Goal: Task Accomplishment & Management: Use online tool/utility

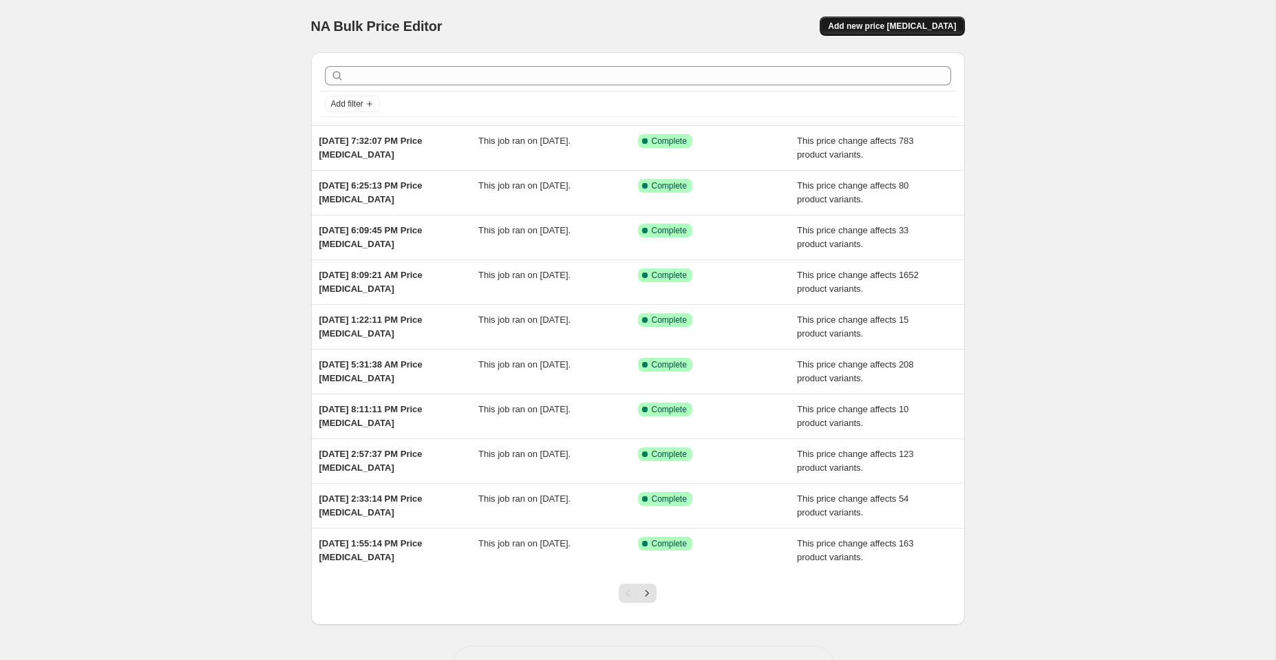
click at [915, 21] on span "Add new price change job" at bounding box center [892, 26] width 128 height 11
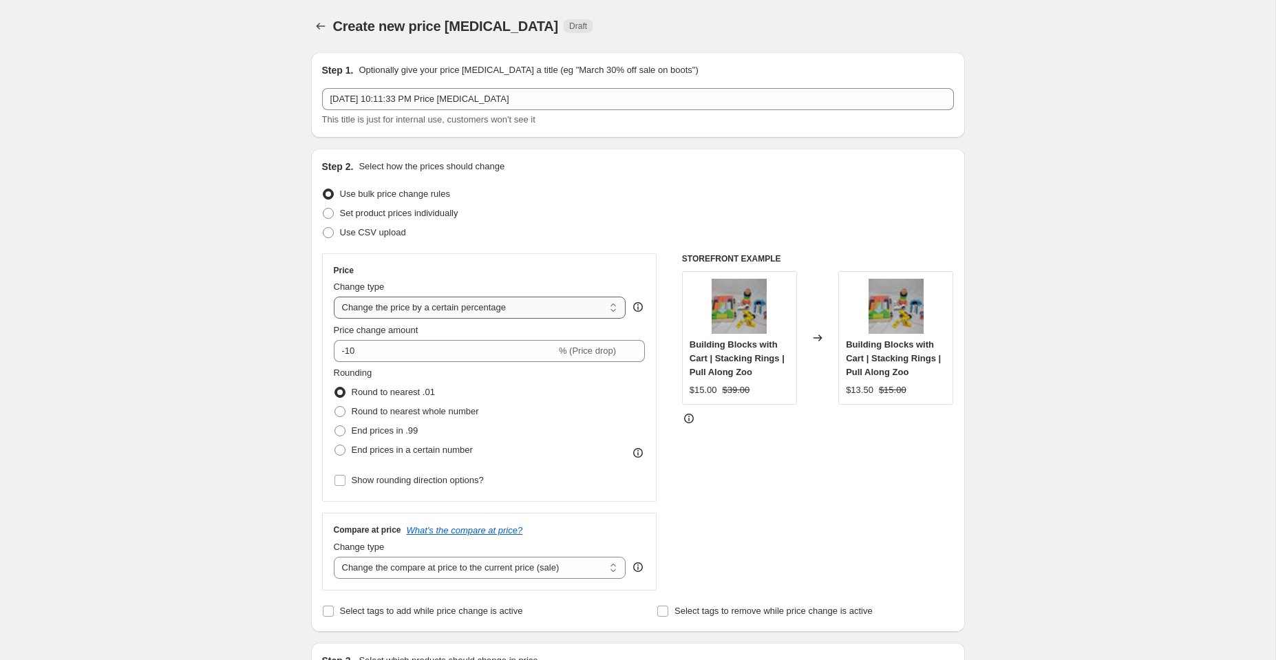
click at [374, 306] on select "Change the price to a certain amount Change the price by a certain amount Chang…" at bounding box center [480, 308] width 292 height 22
select select "no_change"
click at [334, 297] on select "Change the price to a certain amount Change the price by a certain amount Chang…" at bounding box center [480, 308] width 292 height 22
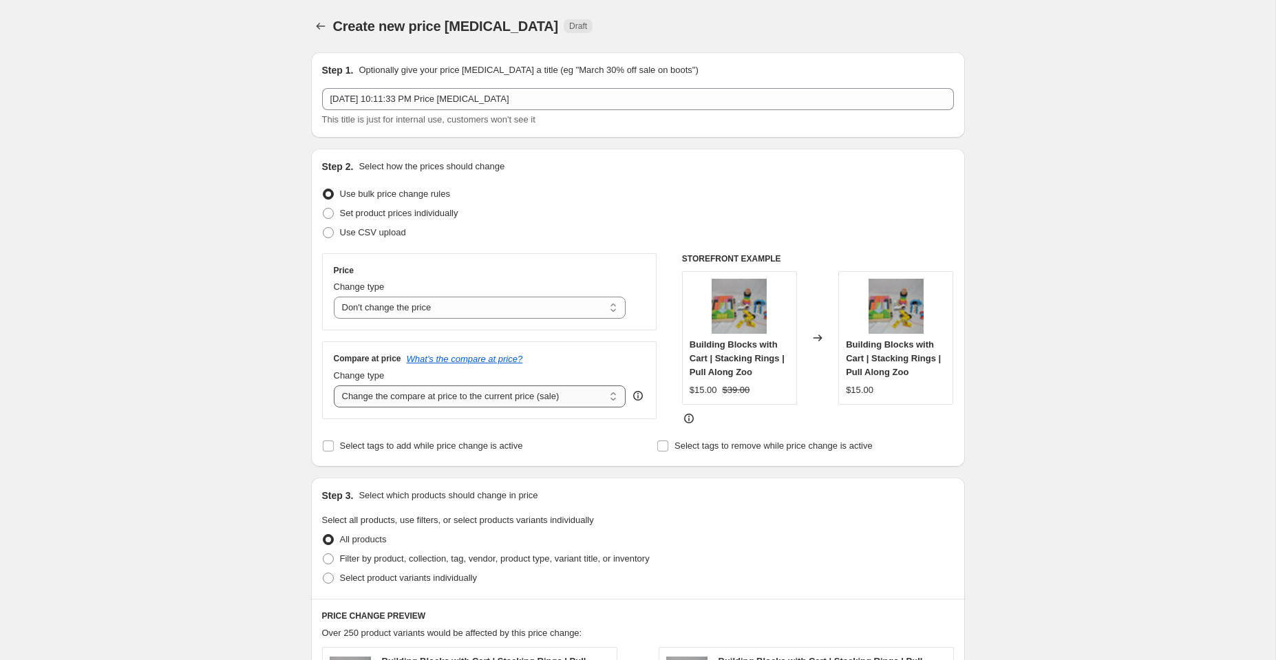
scroll to position [33, 0]
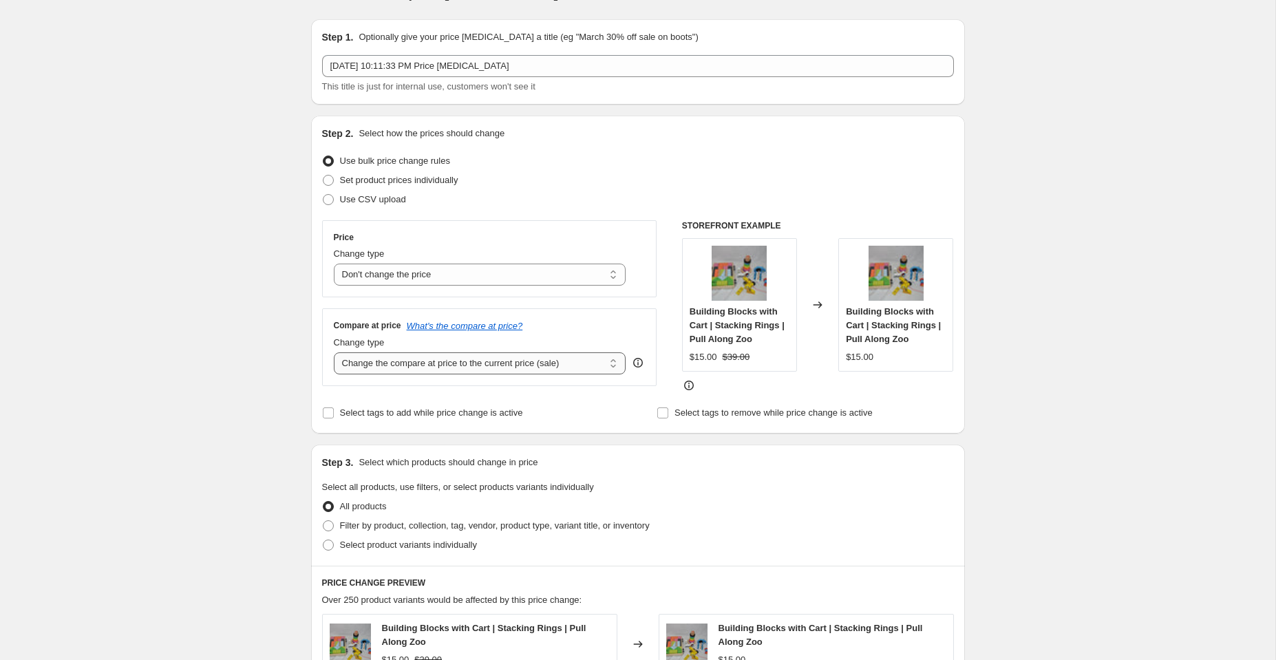
click at [420, 367] on select "Change the compare at price to the current price (sale) Change the compare at p…" at bounding box center [480, 363] width 292 height 22
select select "to"
click at [334, 352] on select "Change the compare at price to the current price (sale) Change the compare at p…" at bounding box center [480, 363] width 292 height 22
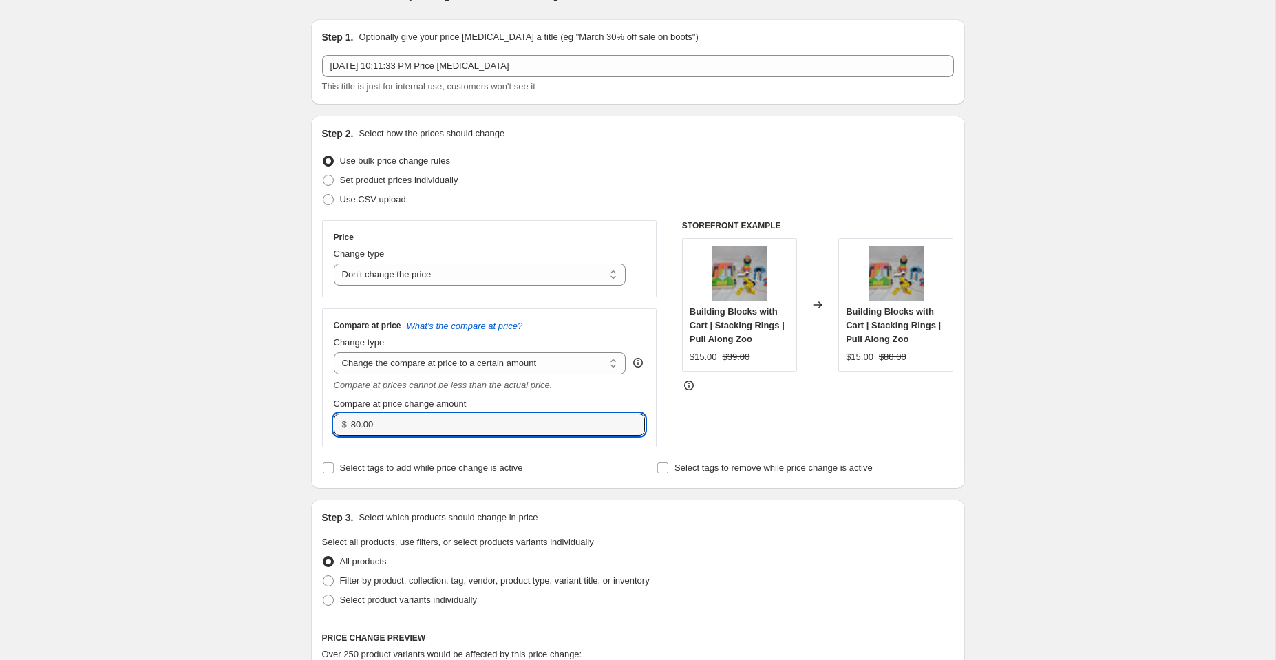
drag, startPoint x: 384, startPoint y: 424, endPoint x: 272, endPoint y: 418, distance: 111.6
click at [272, 418] on div "Create new price change job. This page is ready Create new price change job Dra…" at bounding box center [637, 601] width 1275 height 1269
type input "159.99"
click at [691, 438] on div "STOREFRONT EXAMPLE Building Blocks with Cart | Stacking Rings | Pull Along Zoo …" at bounding box center [818, 333] width 272 height 227
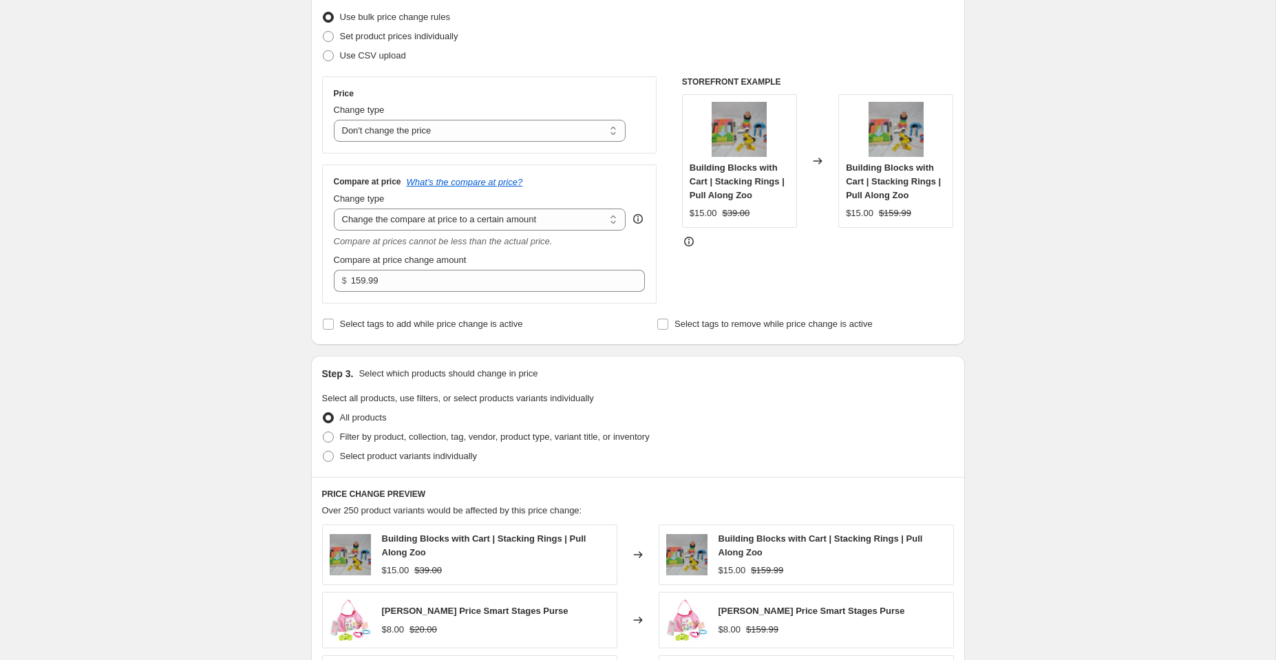
scroll to position [176, 0]
click at [327, 434] on span at bounding box center [328, 437] width 11 height 11
click at [323, 433] on input "Filter by product, collection, tag, vendor, product type, variant title, or inv…" at bounding box center [323, 432] width 1 height 1
radio input "true"
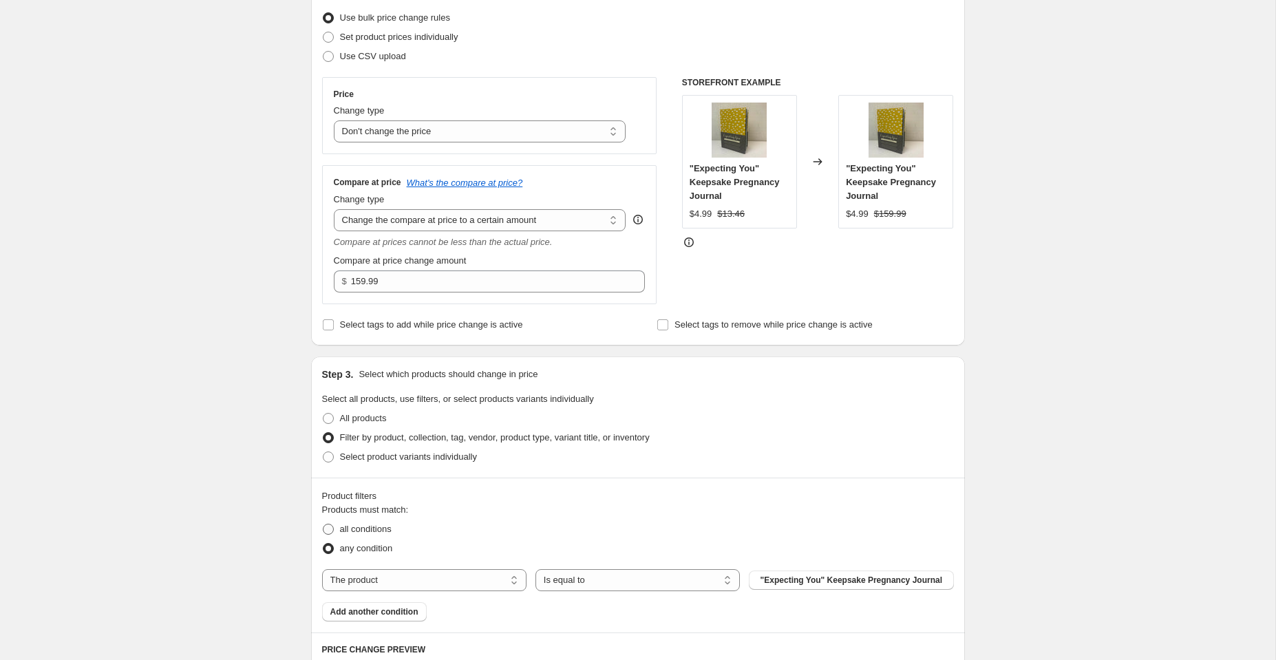
click at [329, 524] on span at bounding box center [328, 529] width 11 height 11
click at [323, 524] on input "all conditions" at bounding box center [323, 524] width 1 height 1
radio input "true"
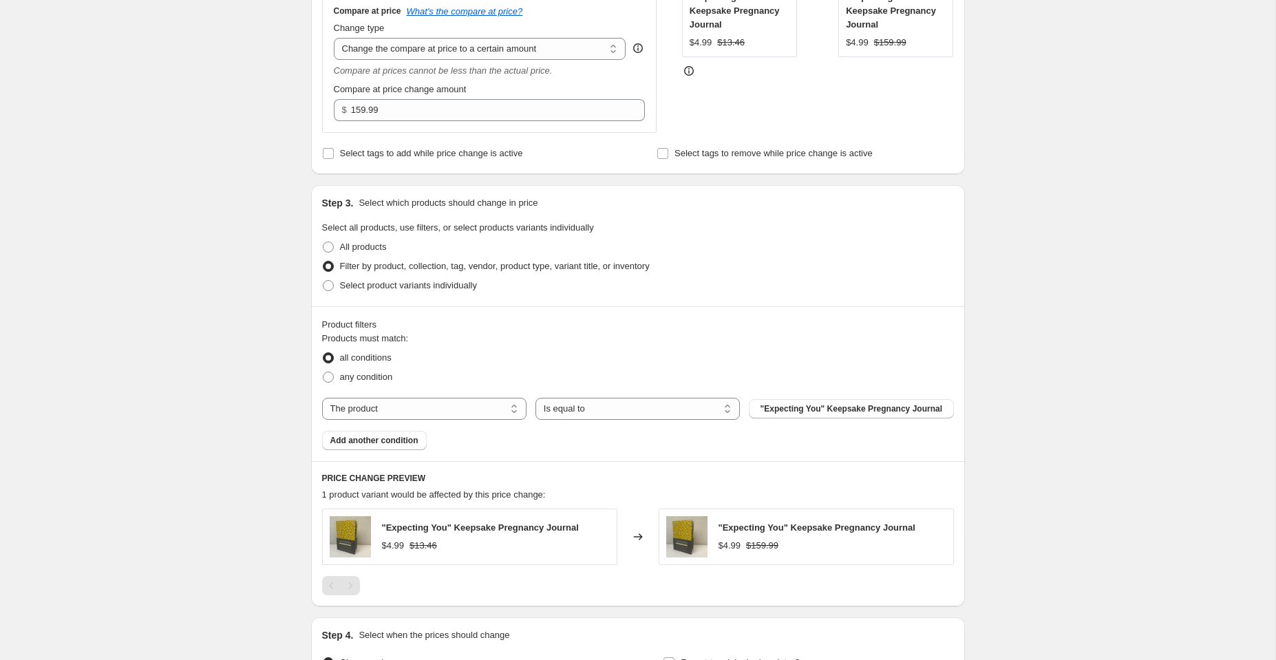
scroll to position [350, 0]
click at [506, 398] on select "The product The product's collection The product's tag The product's vendor The…" at bounding box center [424, 407] width 204 height 22
select select "tag"
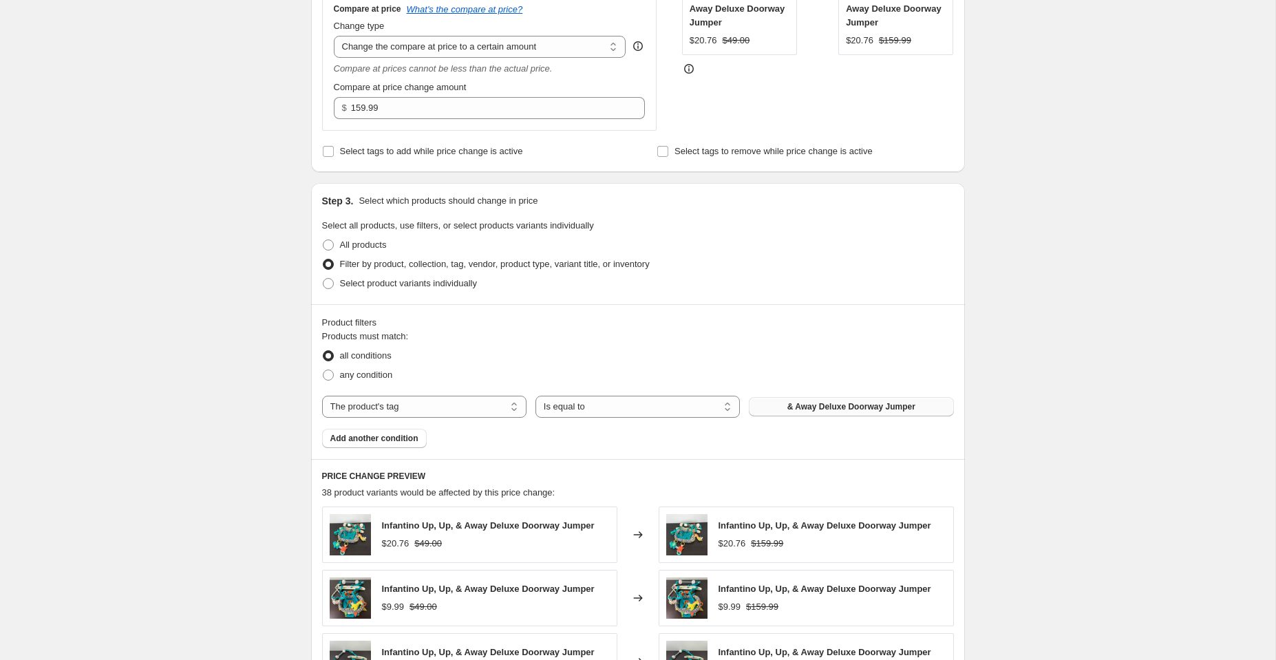
click at [830, 403] on span "& Away Deluxe Doorway Jumper" at bounding box center [851, 406] width 128 height 11
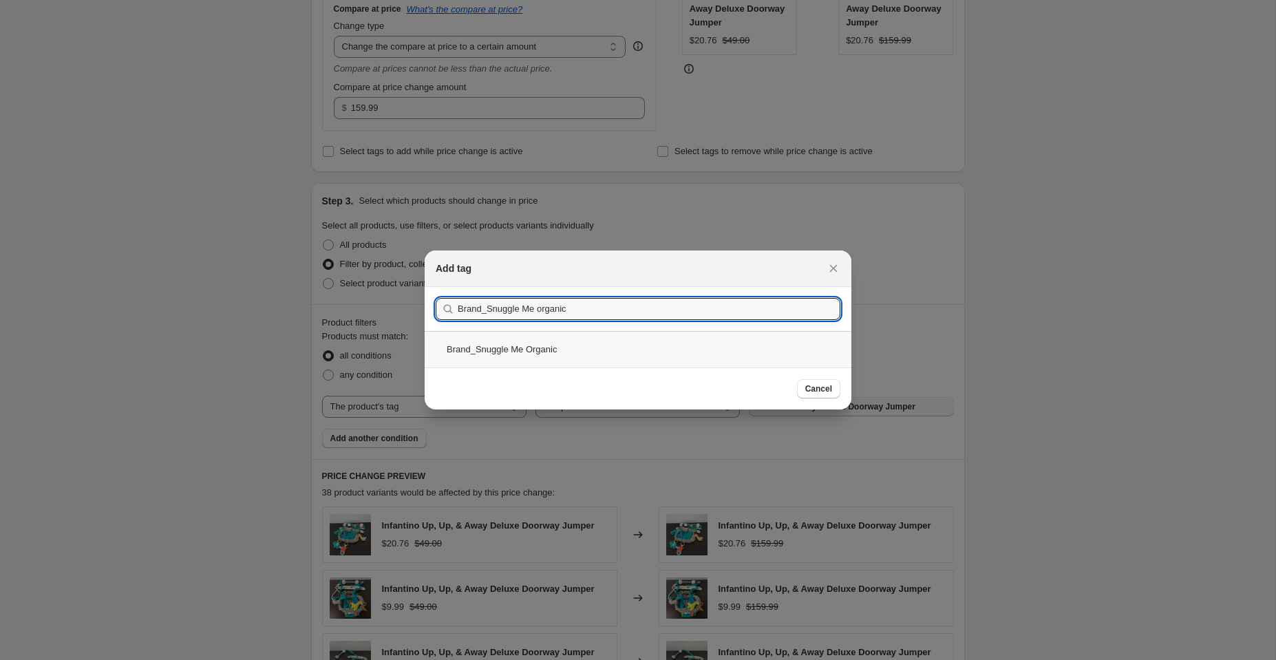
type input "Brand_Snuggle Me organic"
click at [629, 353] on div "Brand_Snuggle Me Organic" at bounding box center [638, 349] width 427 height 36
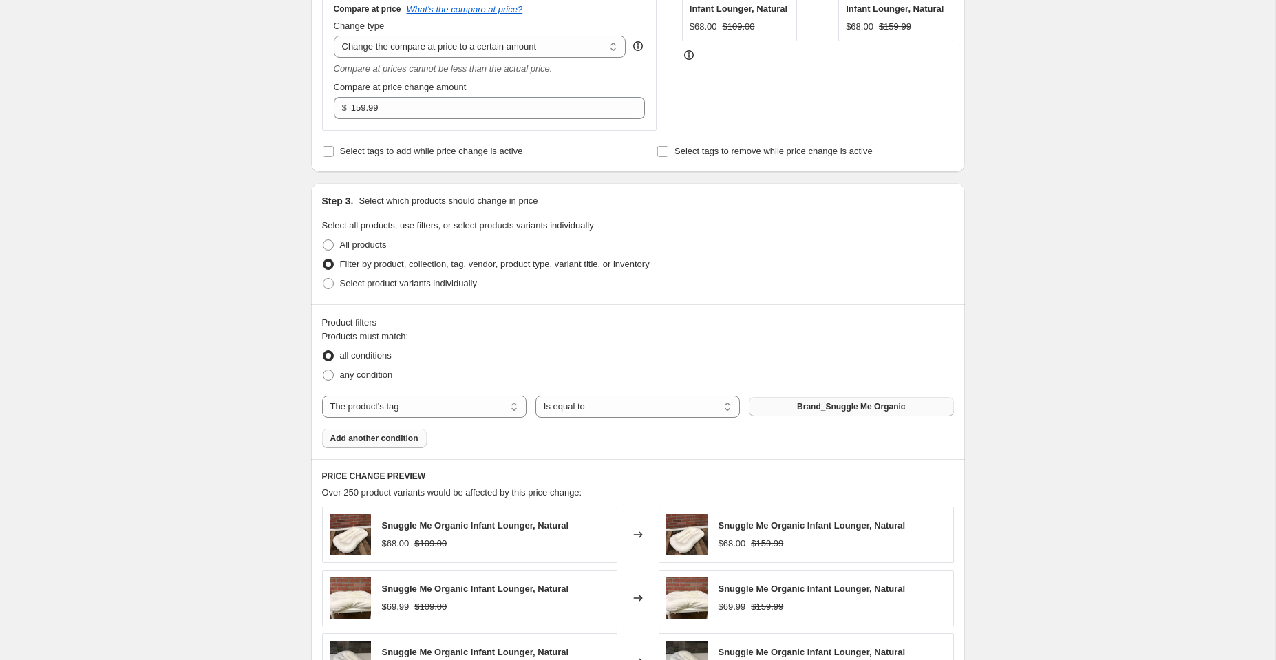
click at [378, 436] on span "Add another condition" at bounding box center [374, 438] width 88 height 11
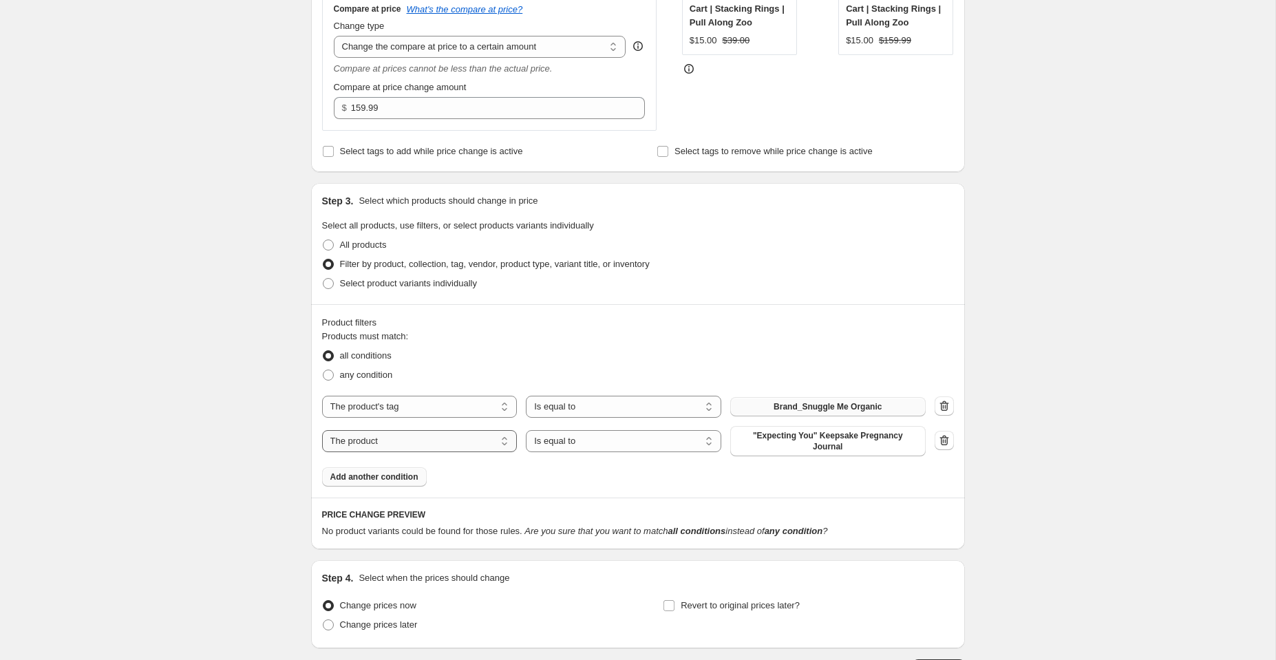
click at [396, 442] on select "The product The product's collection The product's tag The product's vendor The…" at bounding box center [419, 441] width 195 height 22
select select "tag"
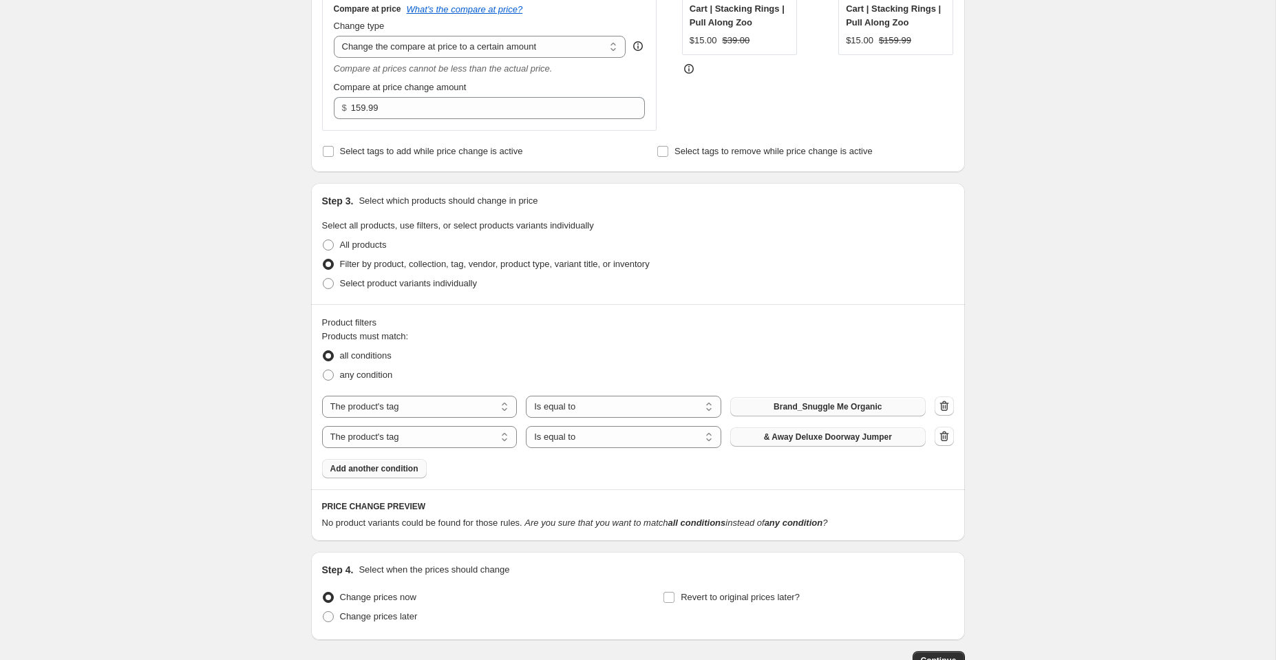
click at [809, 434] on span "& Away Deluxe Doorway Jumper" at bounding box center [828, 436] width 128 height 11
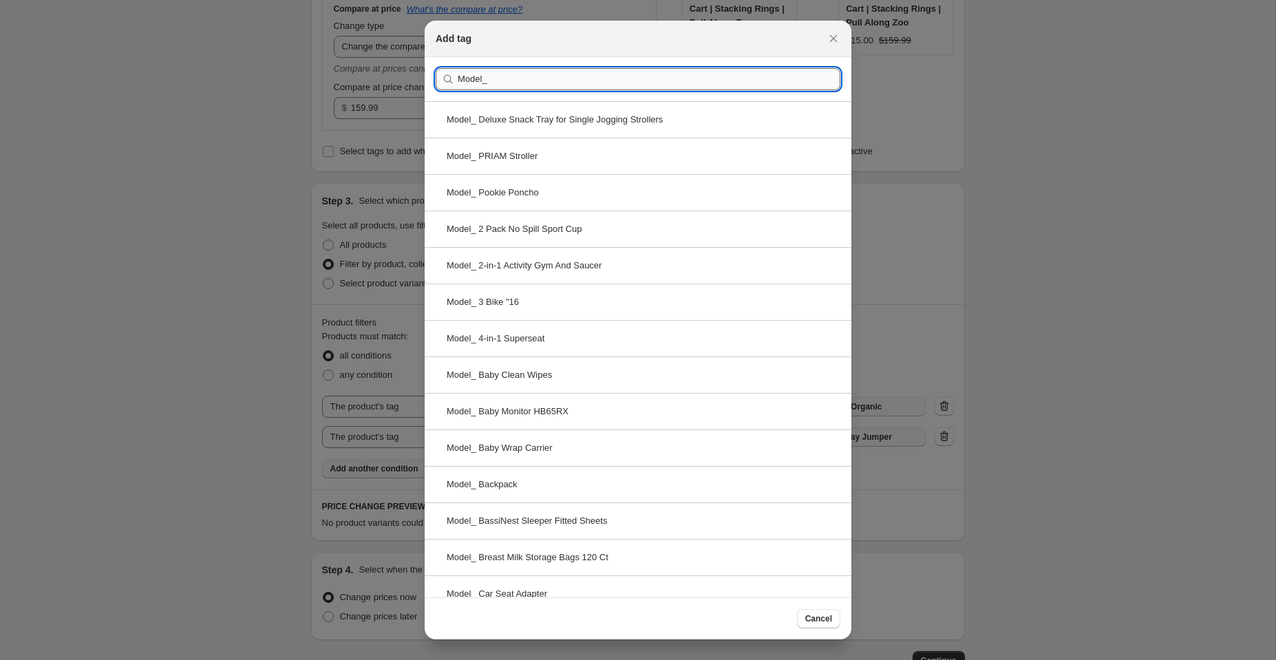
paste input "Sensory Infant Lounger with Cover,"
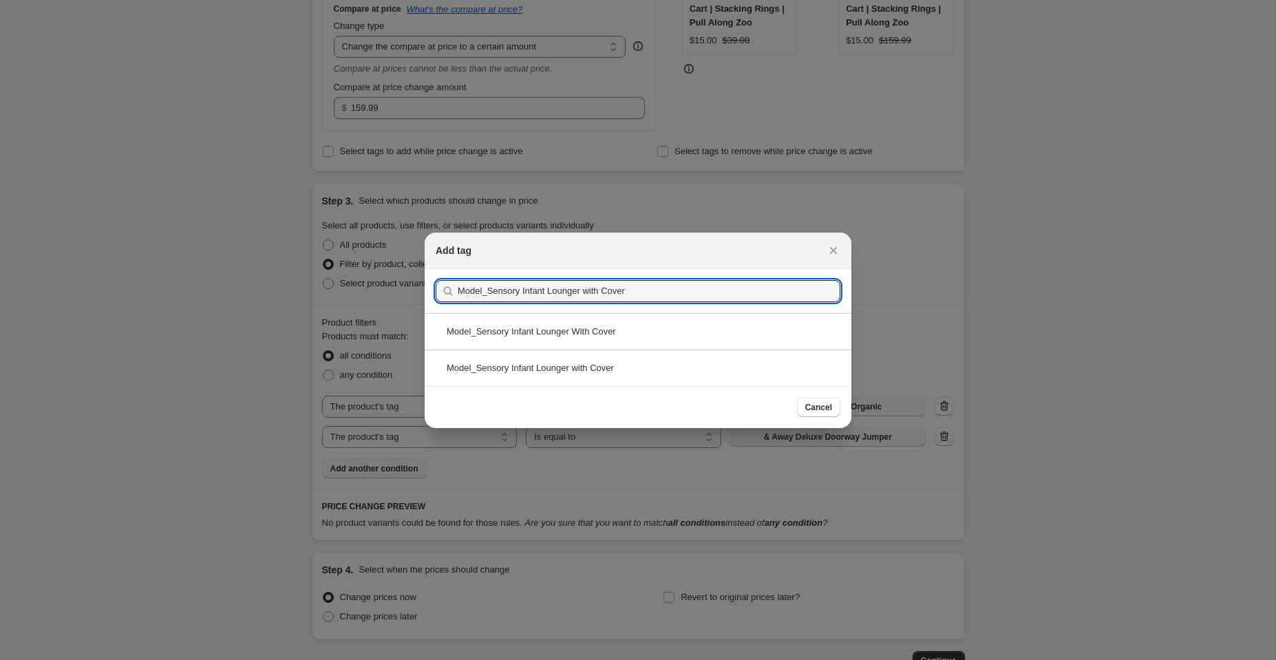
type input "Model_Sensory Infant Lounger with Cover"
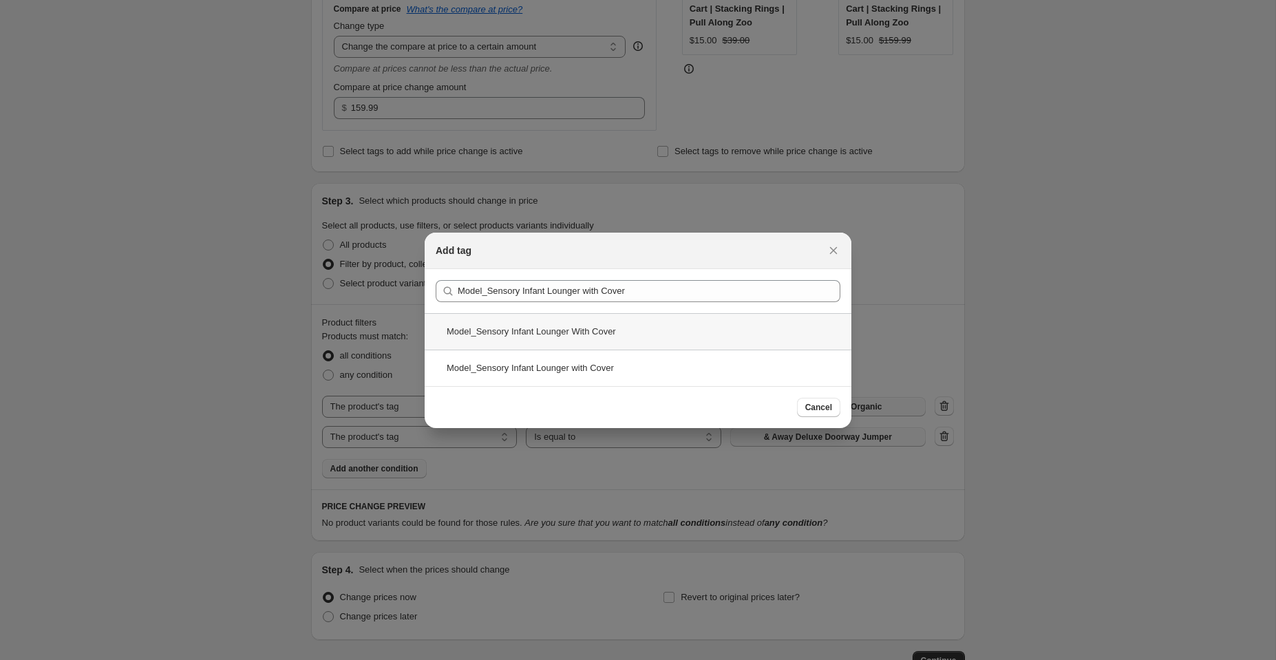
click at [601, 325] on div "Model_Sensory Infant Lounger With Cover" at bounding box center [638, 331] width 427 height 36
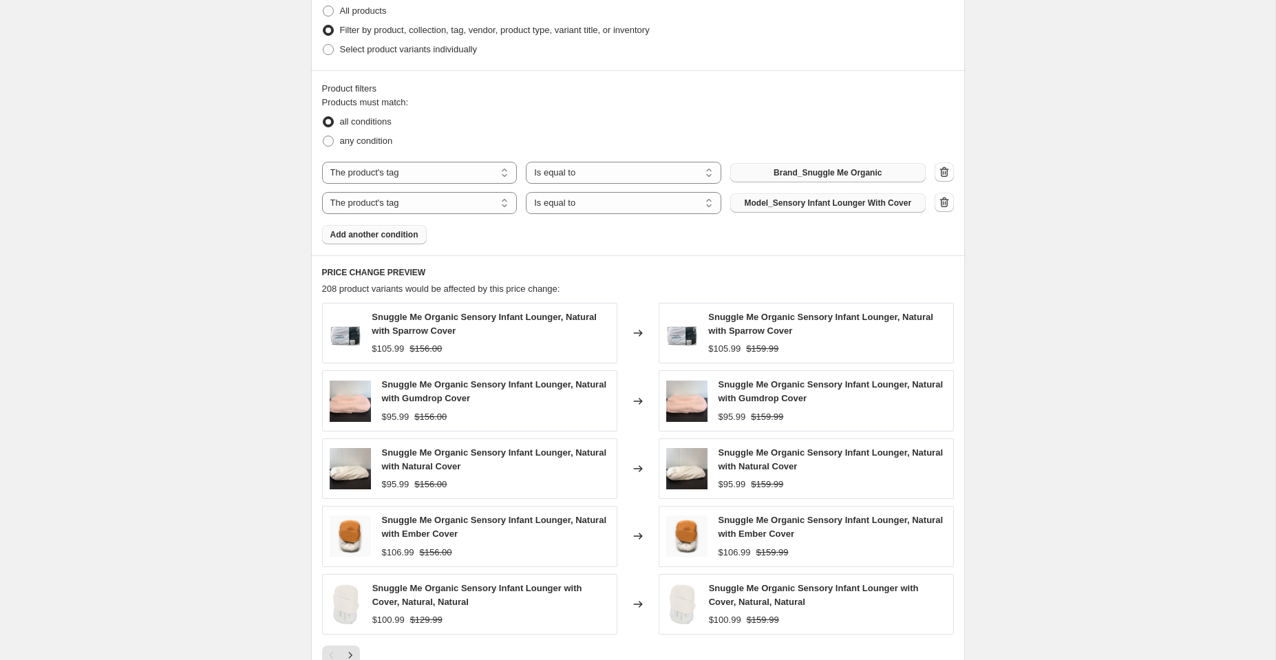
scroll to position [808, 0]
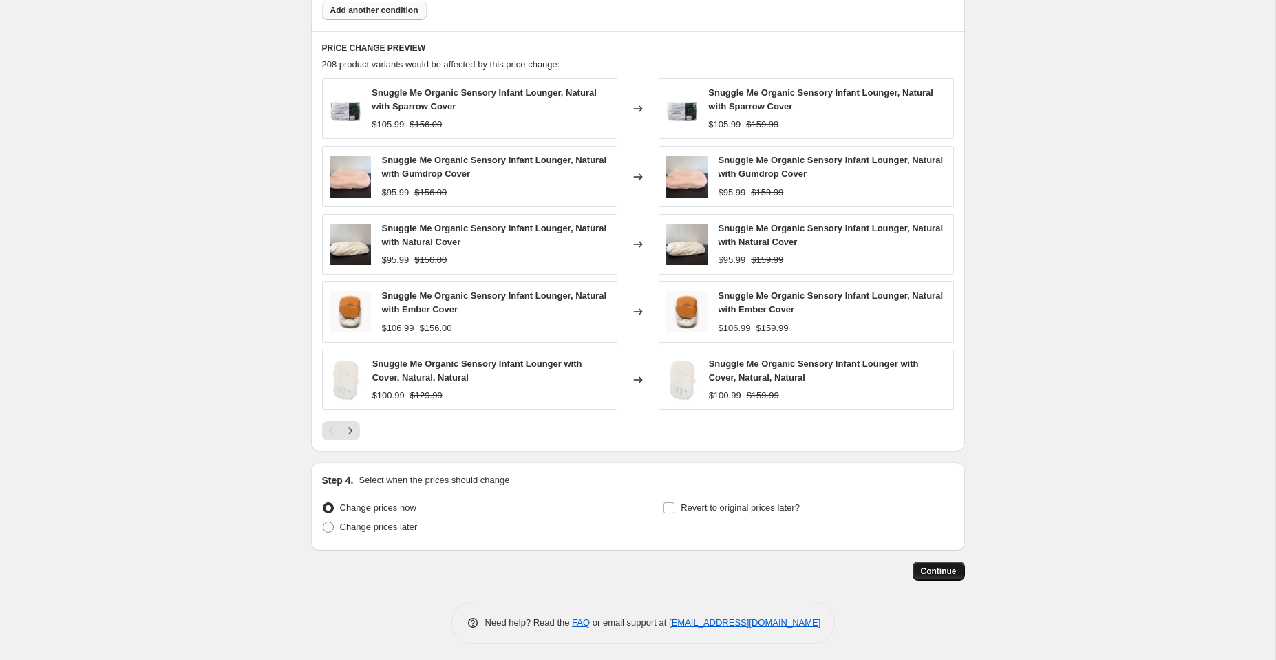
click at [936, 566] on span "Continue" at bounding box center [939, 571] width 36 height 11
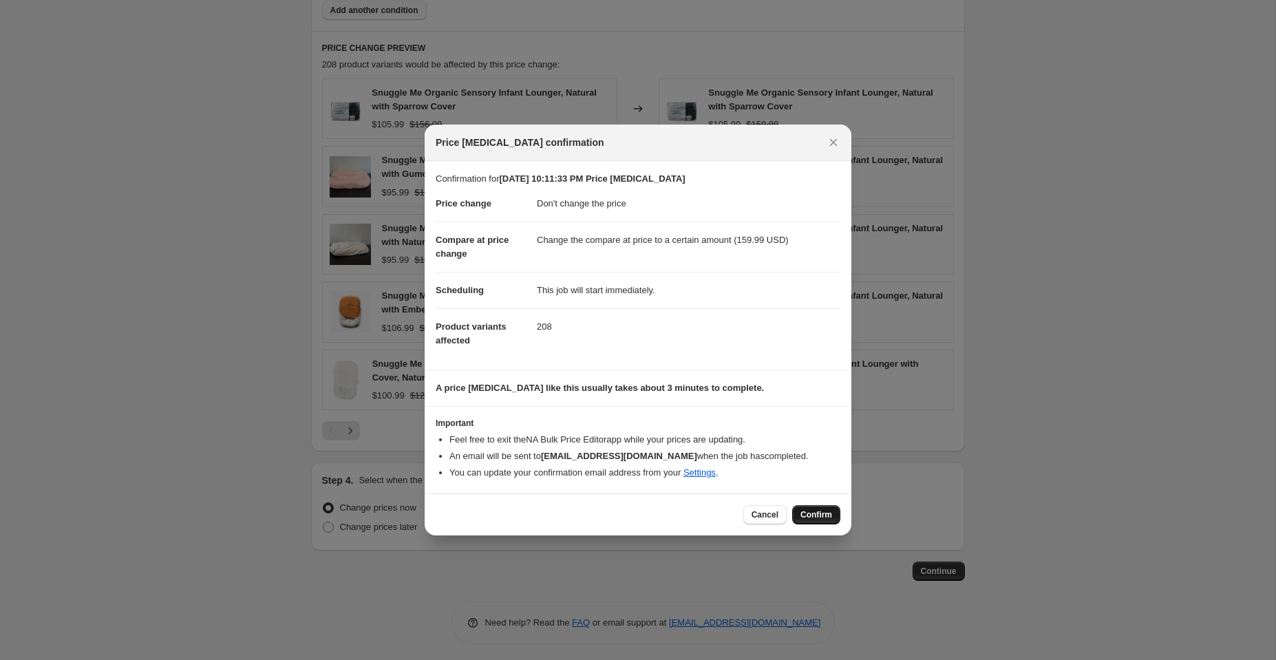
click at [813, 506] on button "Confirm" at bounding box center [816, 514] width 48 height 19
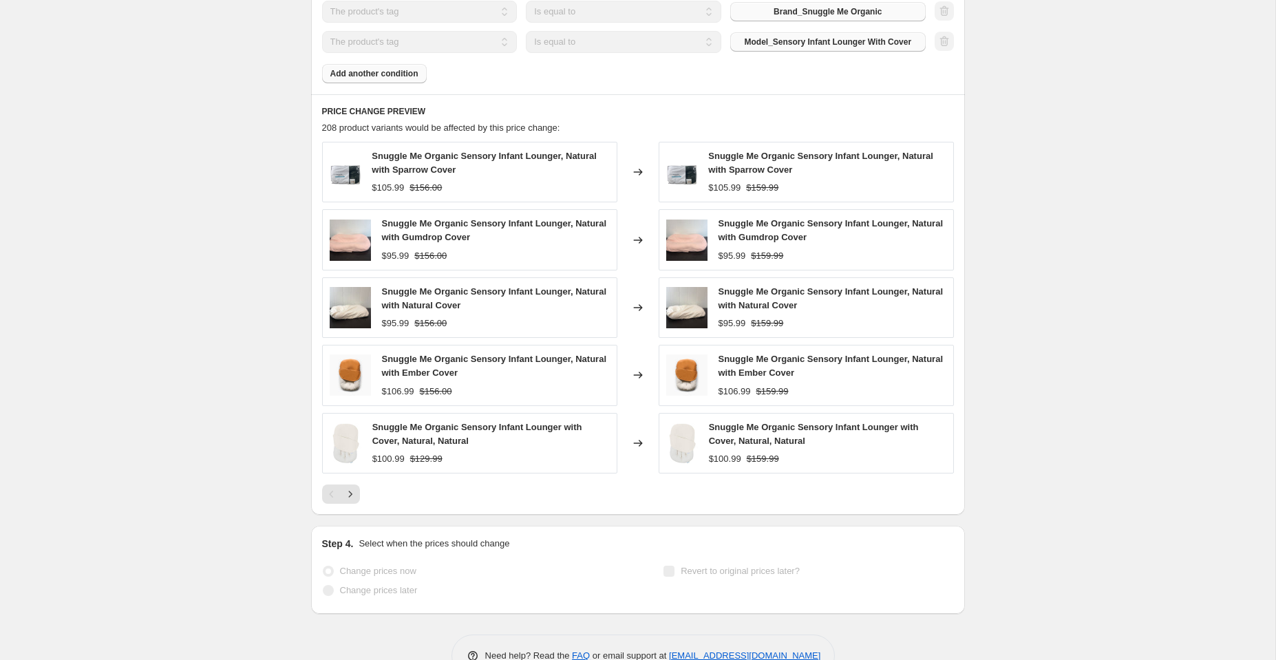
scroll to position [844, 0]
